Goal: Task Accomplishment & Management: Use online tool/utility

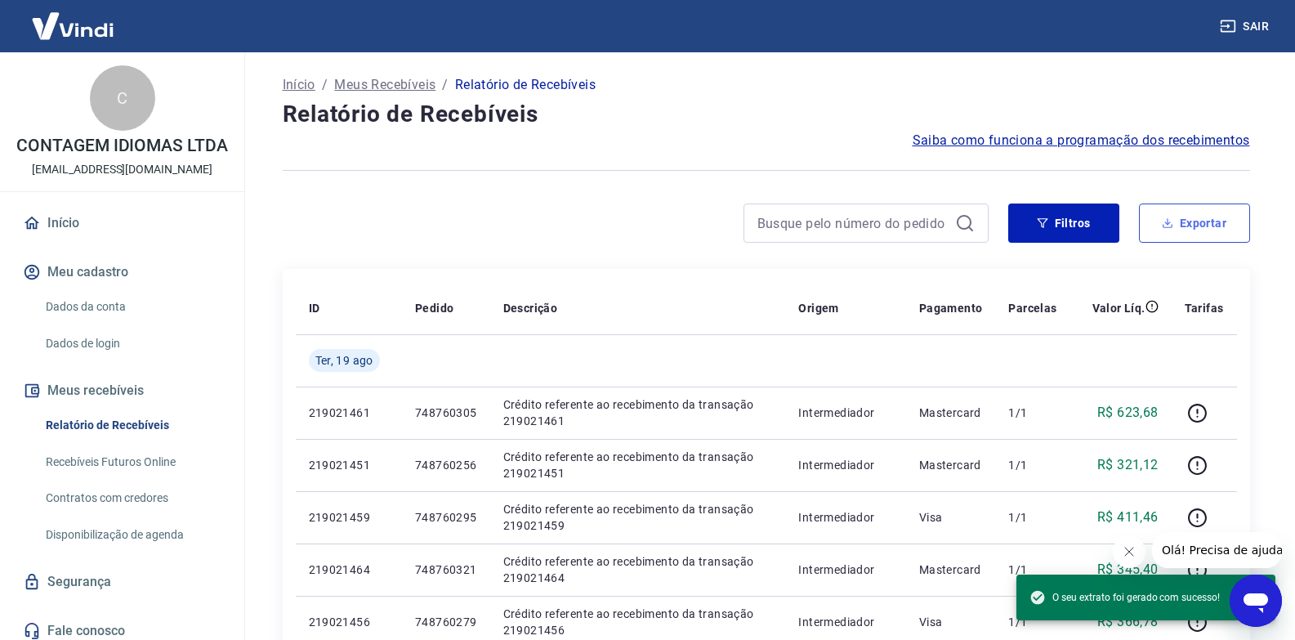
click at [1191, 225] on button "Exportar" at bounding box center [1194, 222] width 111 height 39
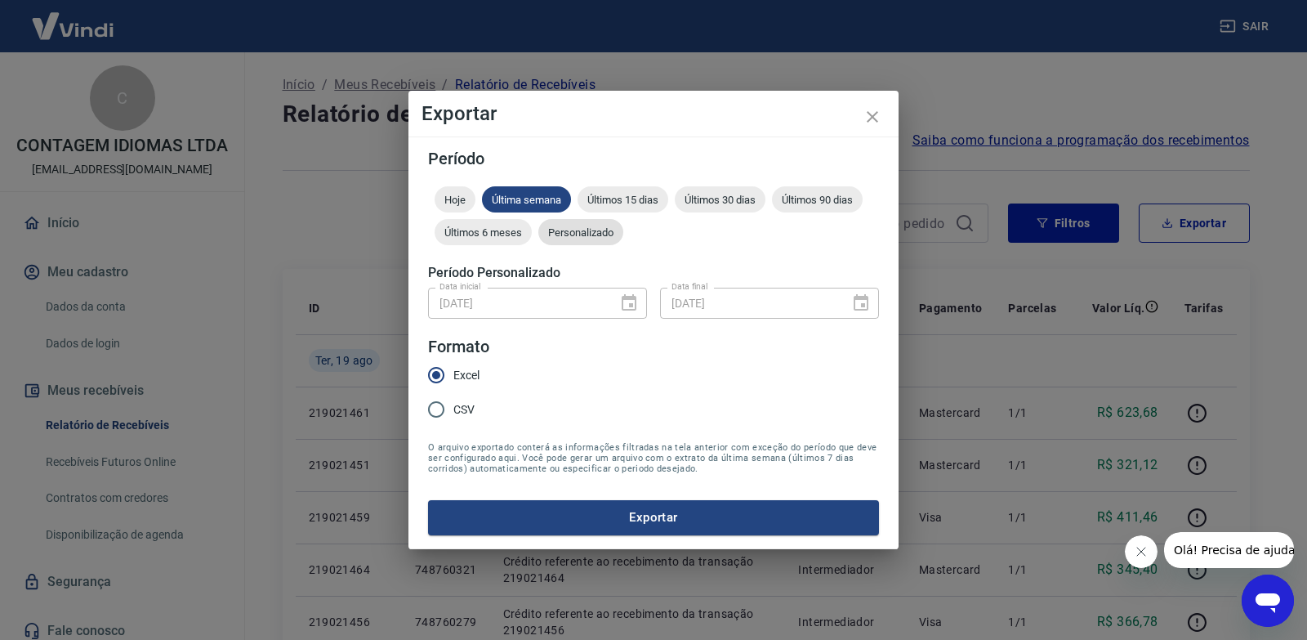
click at [592, 226] on span "Personalizado" at bounding box center [580, 232] width 85 height 12
click at [628, 297] on icon "Choose date, selected date is 12 de ago de 2025" at bounding box center [629, 302] width 15 height 16
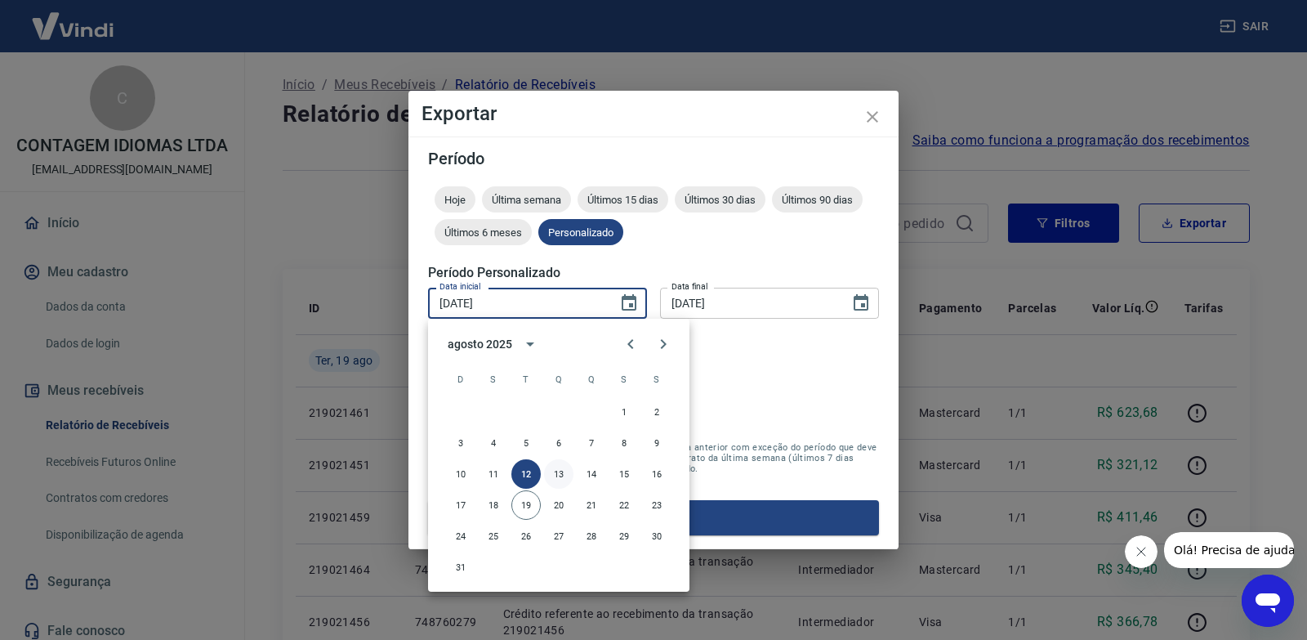
click at [565, 469] on button "13" at bounding box center [558, 473] width 29 height 29
type input "[DATE]"
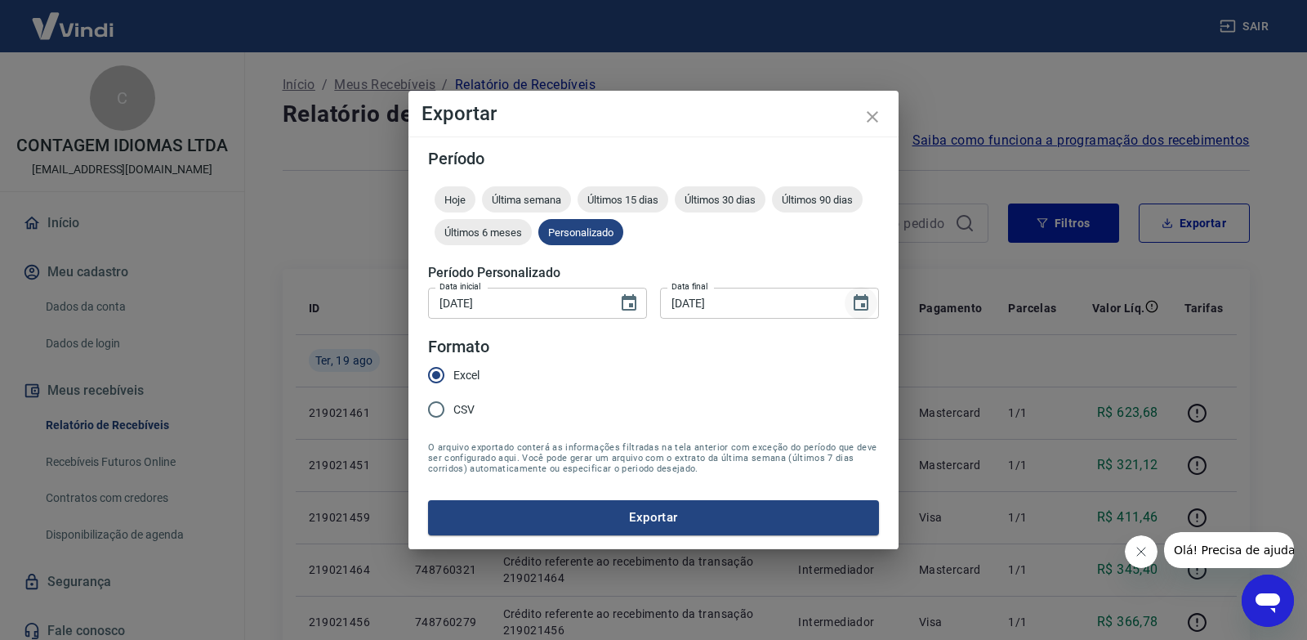
click at [854, 306] on icon "Choose date, selected date is 12 de ago de 2025" at bounding box center [861, 303] width 20 height 20
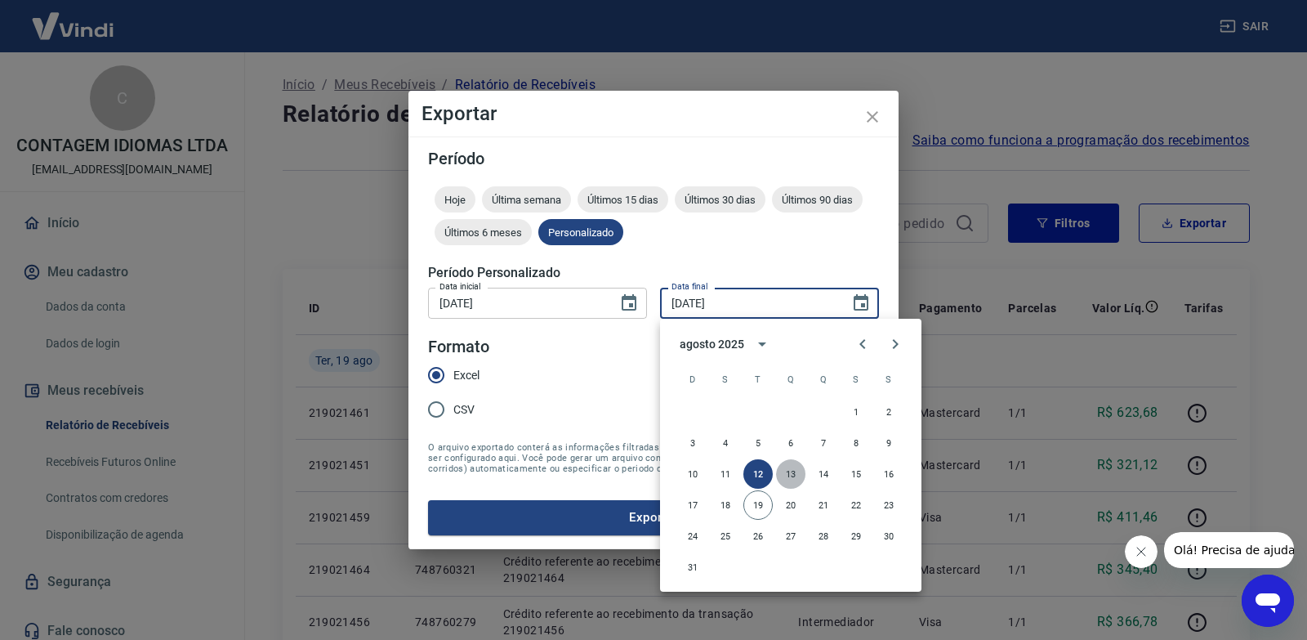
click at [796, 476] on button "13" at bounding box center [790, 473] width 29 height 29
type input "[DATE]"
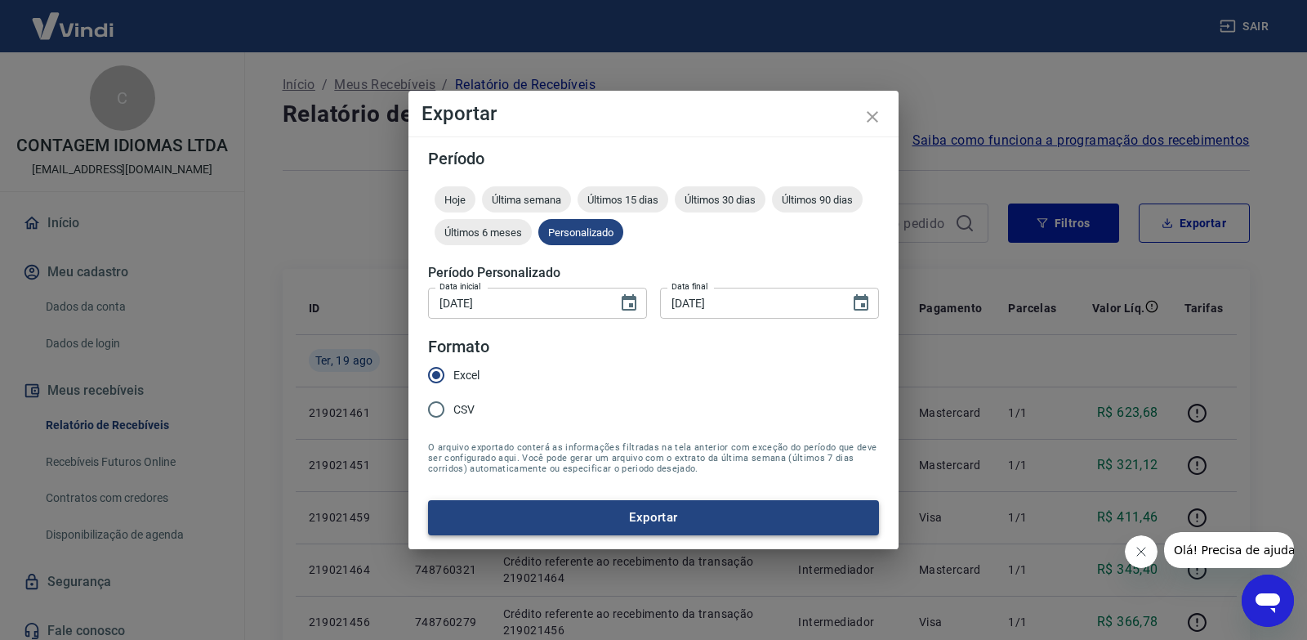
click at [685, 510] on button "Exportar" at bounding box center [653, 517] width 451 height 34
